Goal: Transaction & Acquisition: Purchase product/service

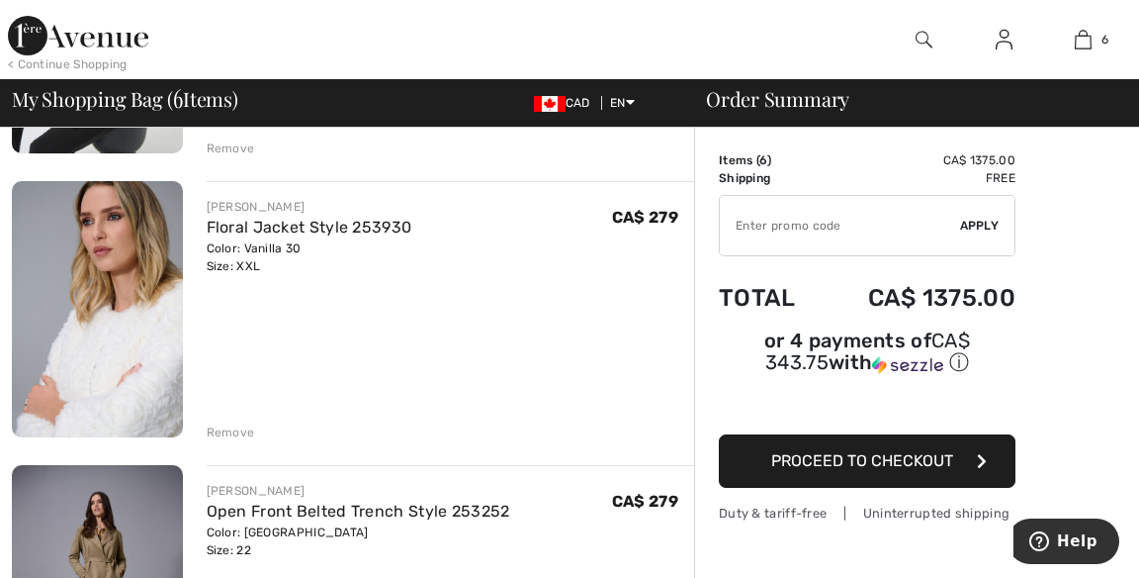
scroll to position [390, 0]
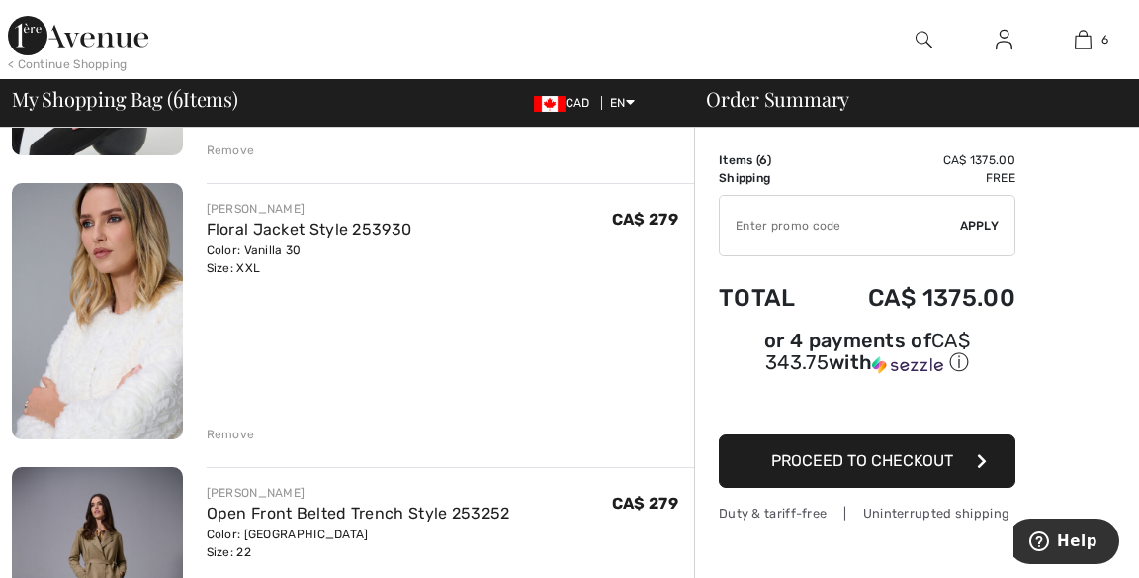
click at [341, 229] on link "Floral Jacket Style 253930" at bounding box center [310, 229] width 206 height 19
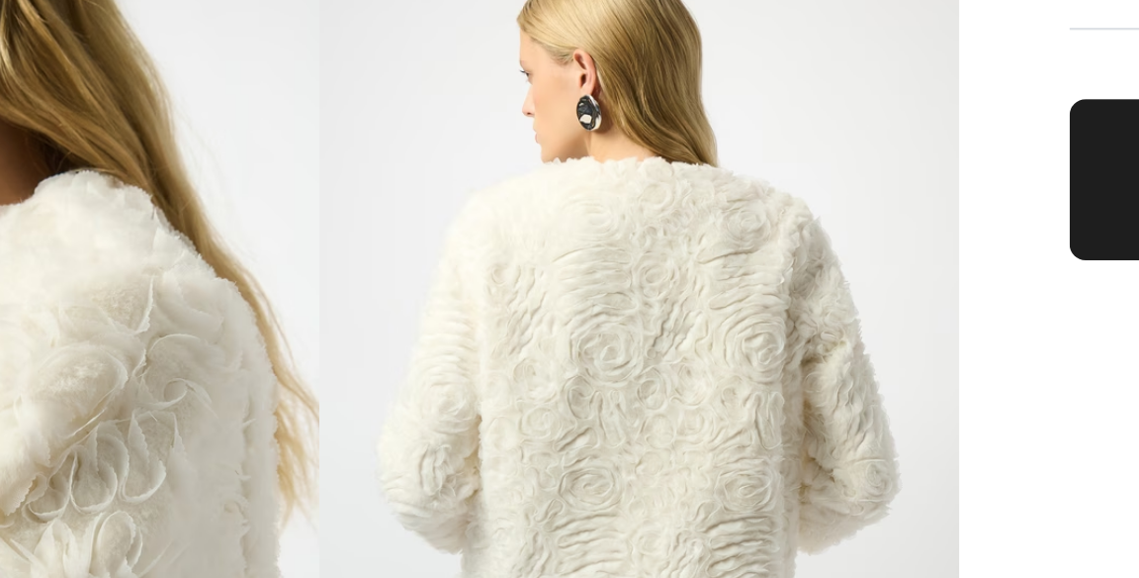
scroll to position [509, 0]
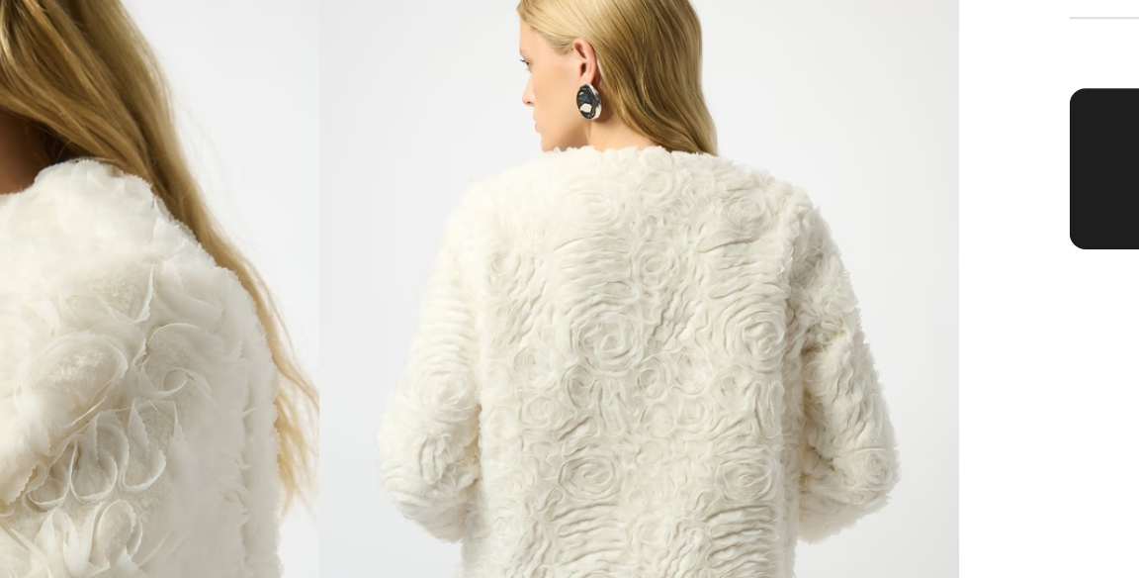
click at [230, 279] on img at bounding box center [137, 332] width 275 height 412
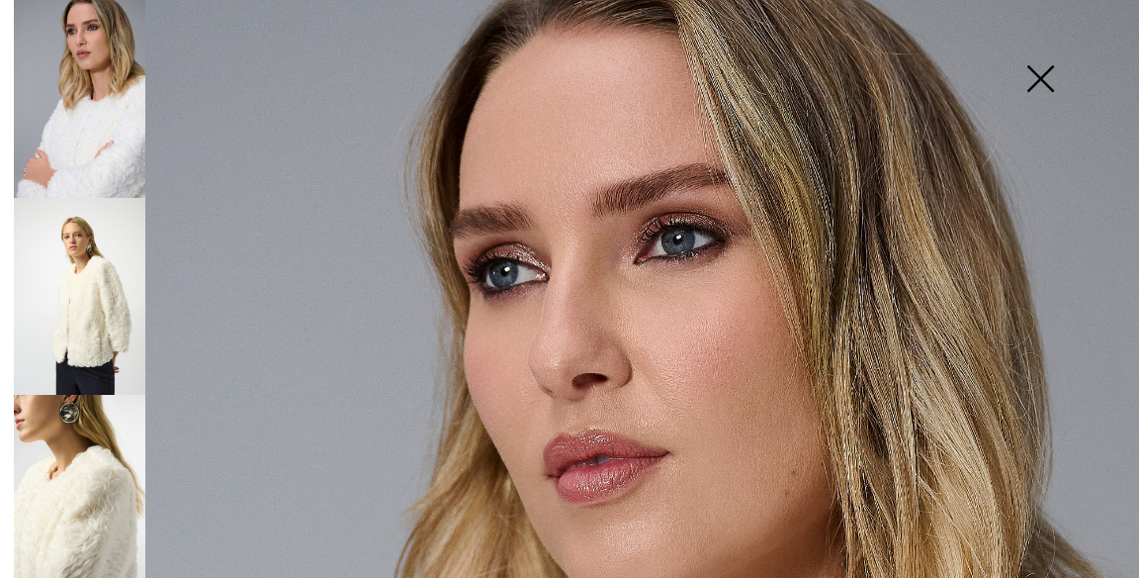
click at [121, 454] on img at bounding box center [80, 493] width 132 height 197
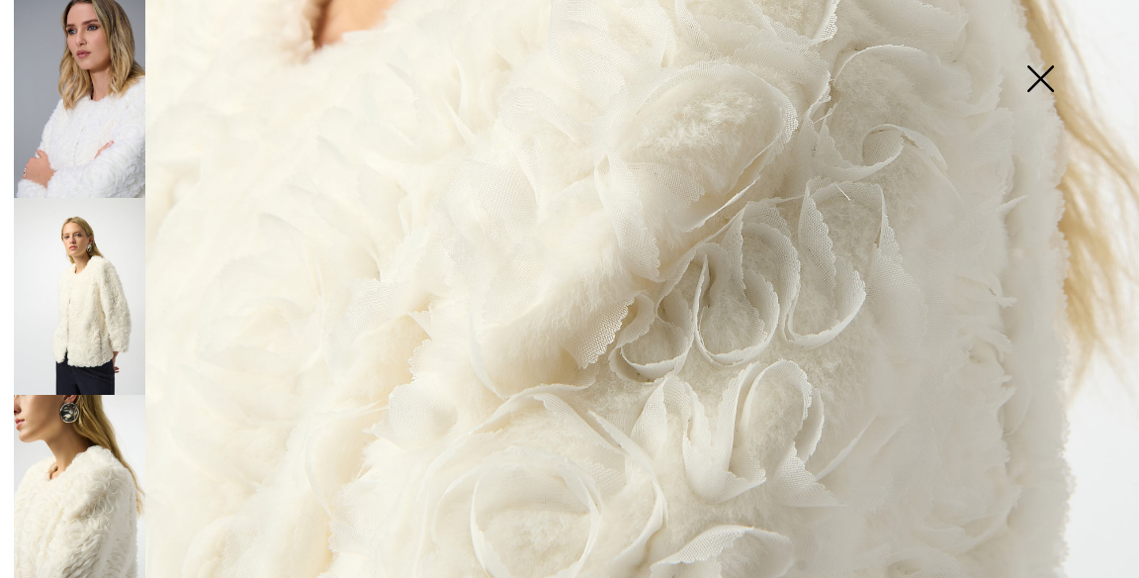
scroll to position [684, 0]
click at [110, 122] on img at bounding box center [80, 99] width 132 height 198
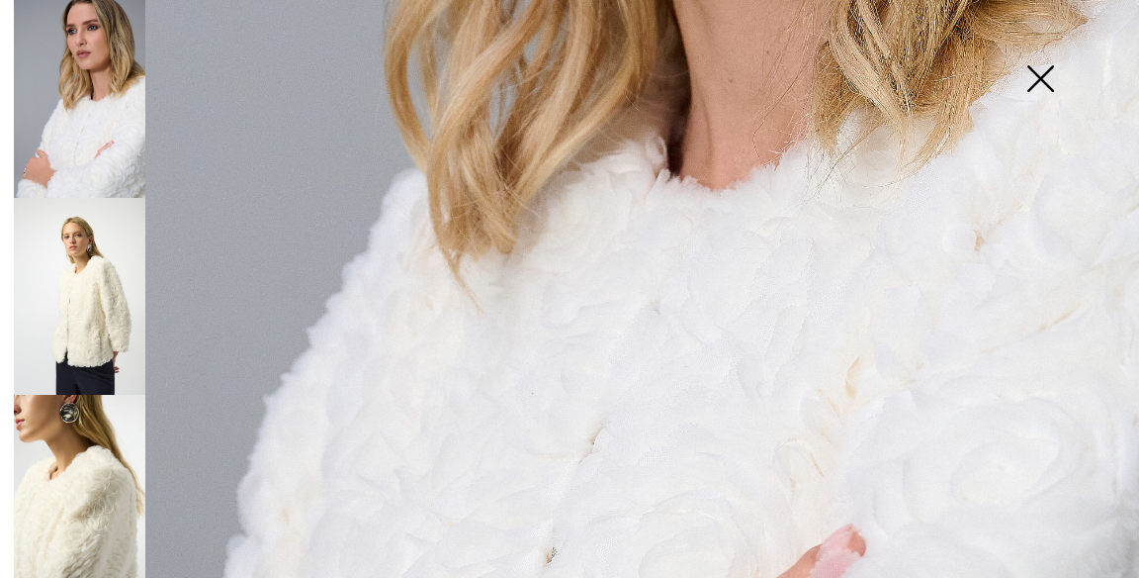
click at [101, 304] on img at bounding box center [80, 296] width 132 height 197
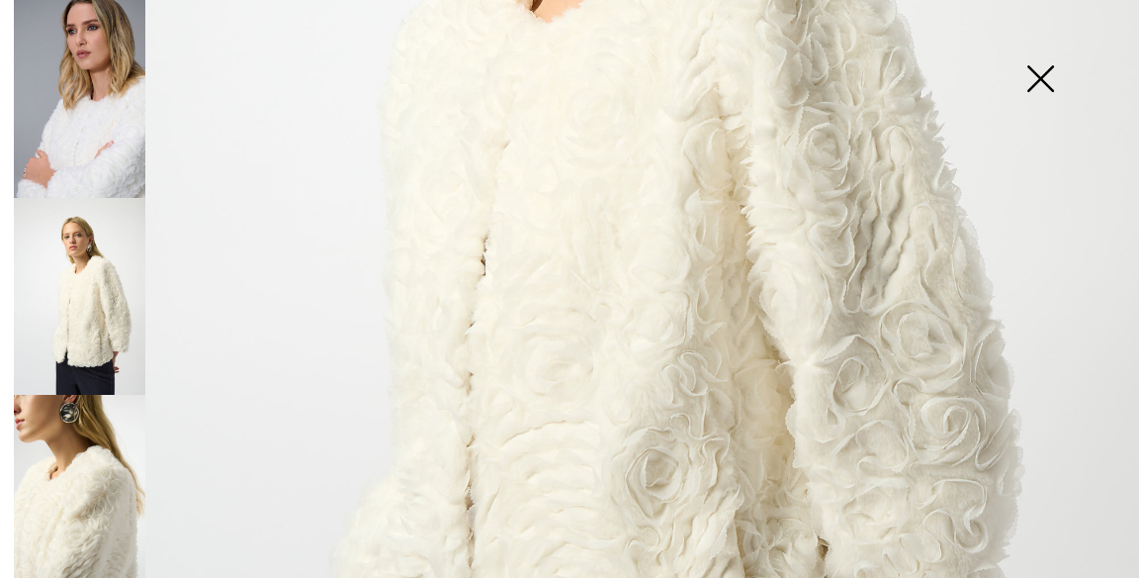
scroll to position [650, 0]
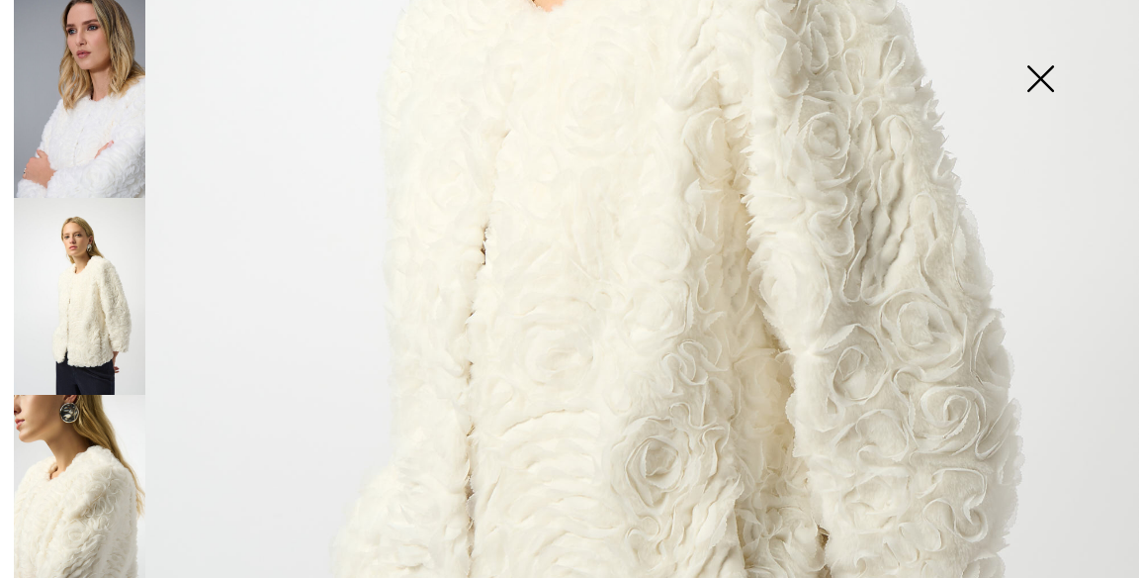
click at [1046, 83] on img at bounding box center [1040, 81] width 99 height 102
